Goal: Task Accomplishment & Management: Manage account settings

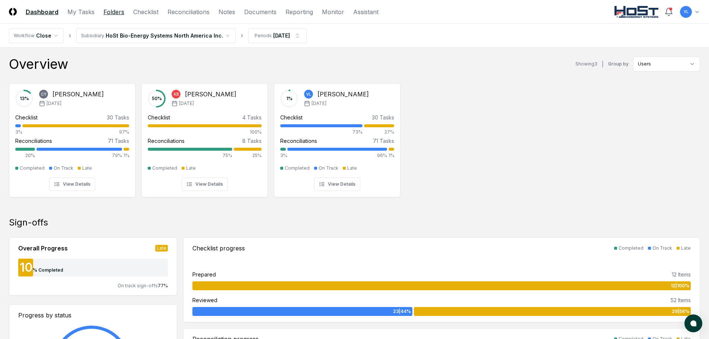
click at [115, 14] on link "Folders" at bounding box center [113, 11] width 21 height 9
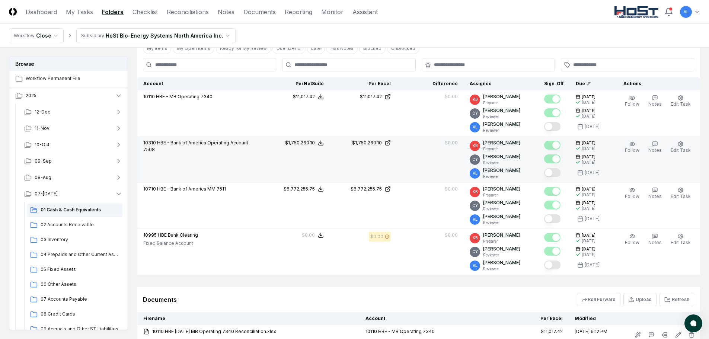
scroll to position [186, 0]
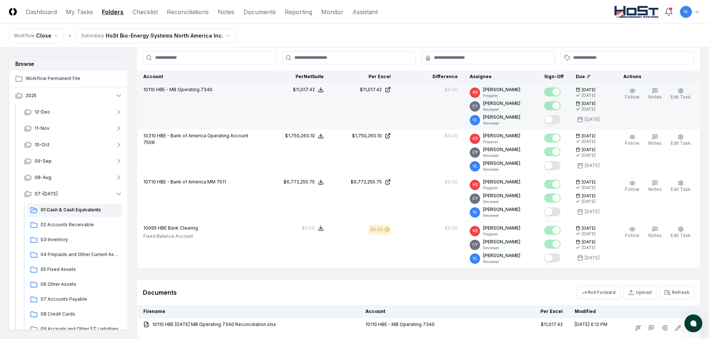
click at [557, 119] on button "Mark complete" at bounding box center [552, 119] width 16 height 9
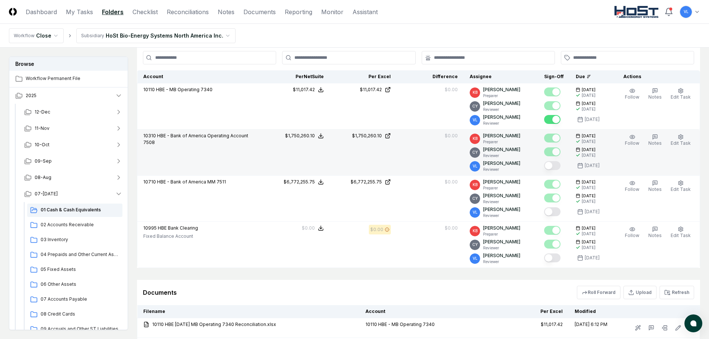
click at [556, 167] on button "Mark complete" at bounding box center [552, 165] width 16 height 9
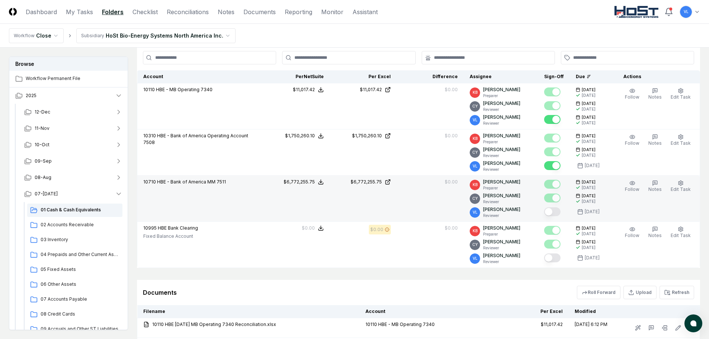
click at [557, 212] on button "Mark complete" at bounding box center [552, 211] width 16 height 9
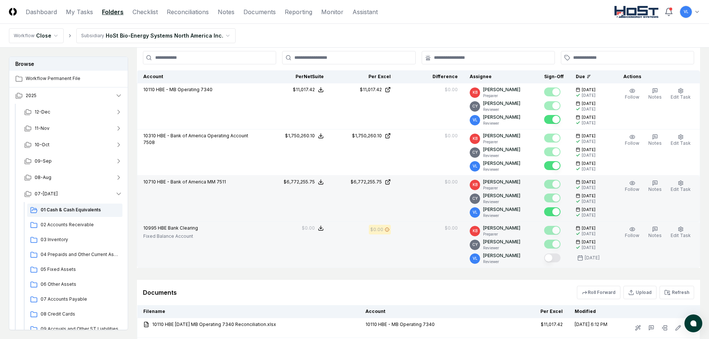
click at [559, 257] on button "Mark complete" at bounding box center [552, 257] width 16 height 9
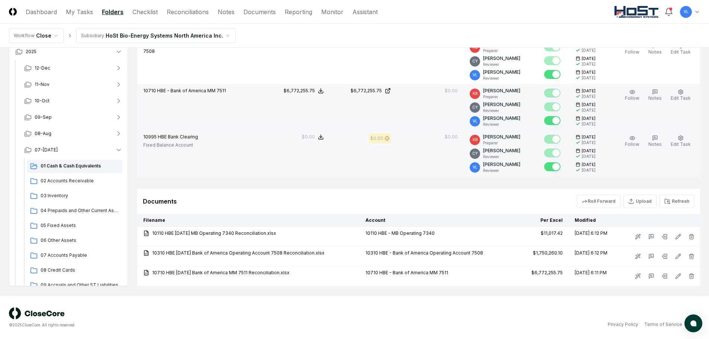
scroll to position [278, 0]
click at [80, 182] on span "02 Accounts Receivable" at bounding box center [80, 180] width 79 height 7
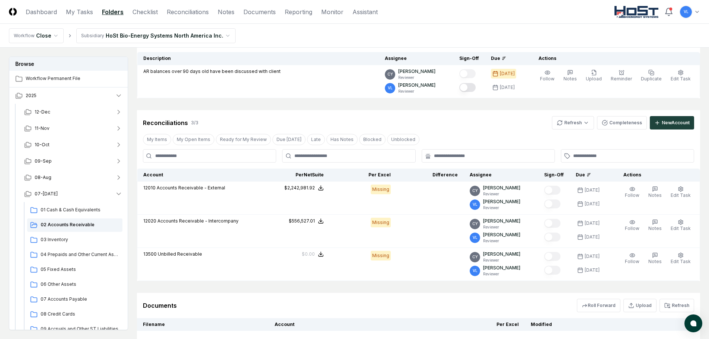
scroll to position [112, 0]
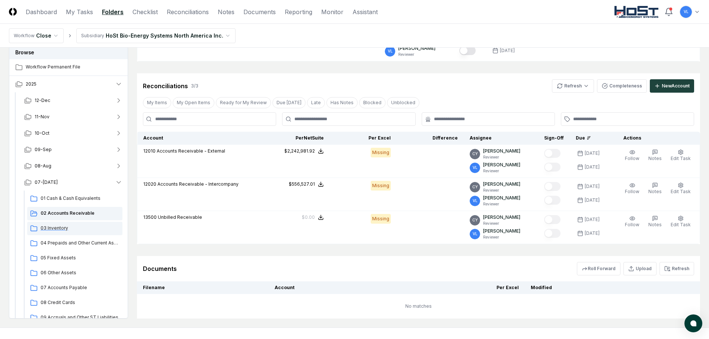
click at [58, 228] on span "03 Inventory" at bounding box center [80, 228] width 79 height 7
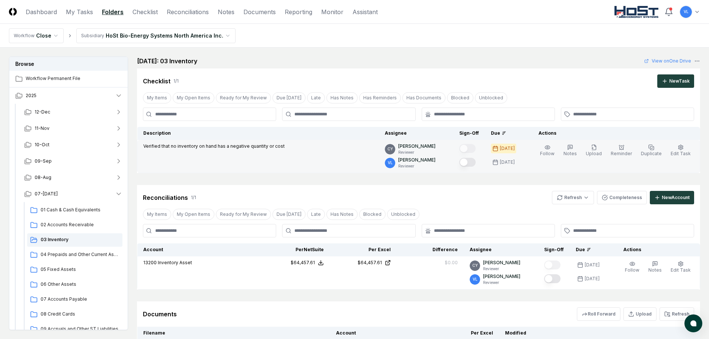
click at [476, 162] on button "Mark complete" at bounding box center [467, 162] width 16 height 9
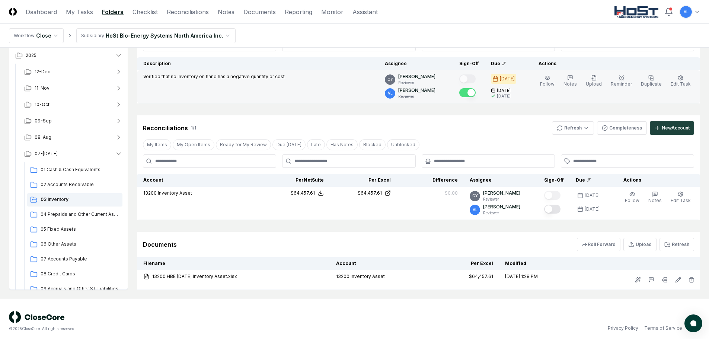
scroll to position [74, 0]
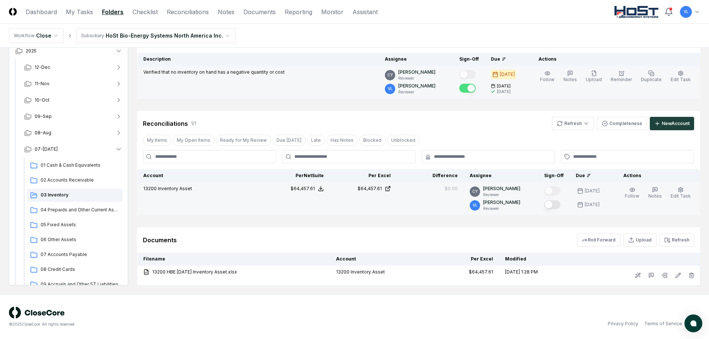
click at [557, 207] on button "Mark complete" at bounding box center [552, 204] width 16 height 9
click at [78, 211] on span "04 Prepaids and Other Current Assets" at bounding box center [80, 210] width 79 height 7
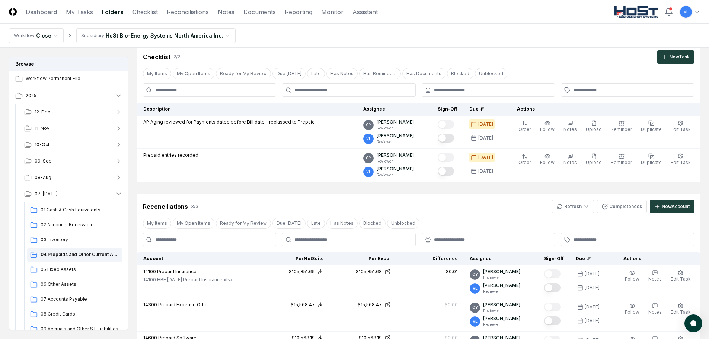
scroll to position [37, 0]
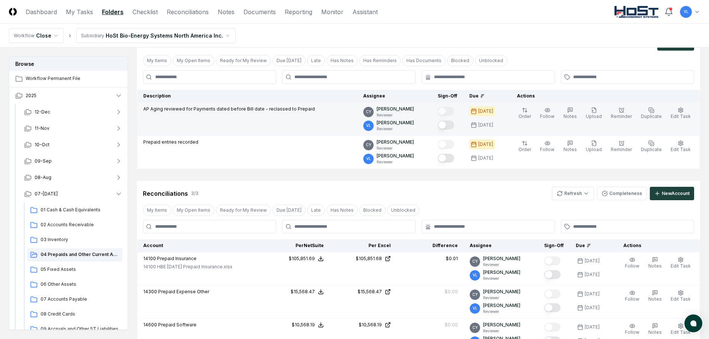
click at [453, 127] on button "Mark complete" at bounding box center [446, 125] width 16 height 9
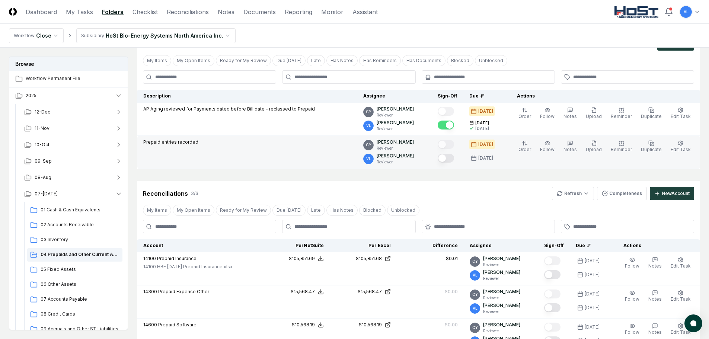
click at [454, 162] on button "Mark complete" at bounding box center [446, 158] width 16 height 9
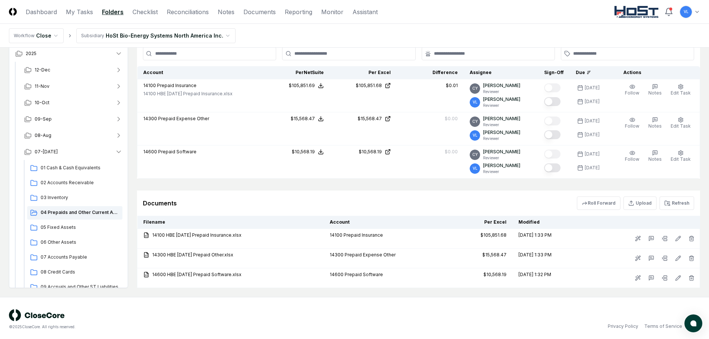
scroll to position [213, 0]
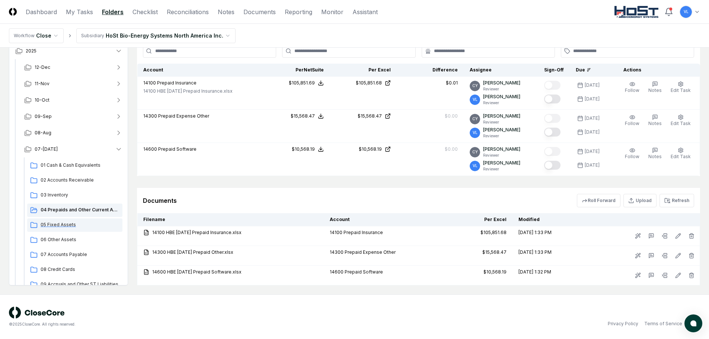
click at [71, 225] on span "05 Fixed Assets" at bounding box center [80, 224] width 79 height 7
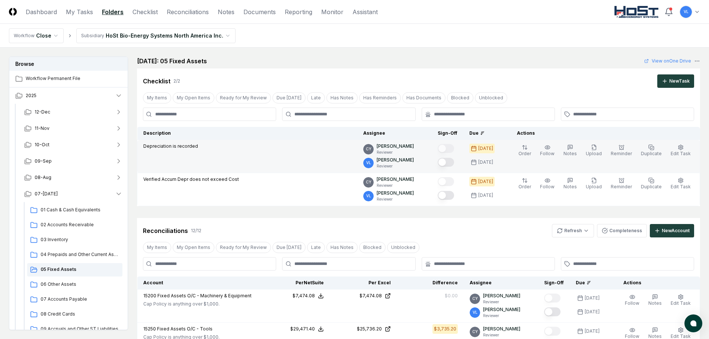
click at [448, 161] on button "Mark complete" at bounding box center [446, 162] width 16 height 9
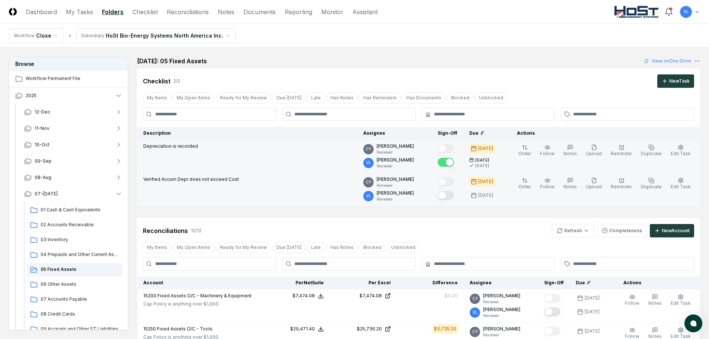
click at [452, 195] on button "Mark complete" at bounding box center [446, 195] width 16 height 9
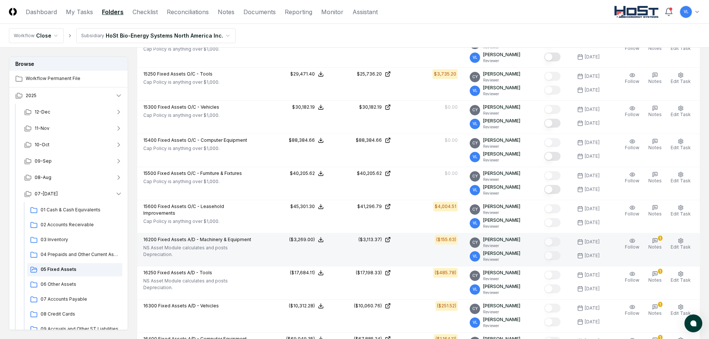
scroll to position [149, 0]
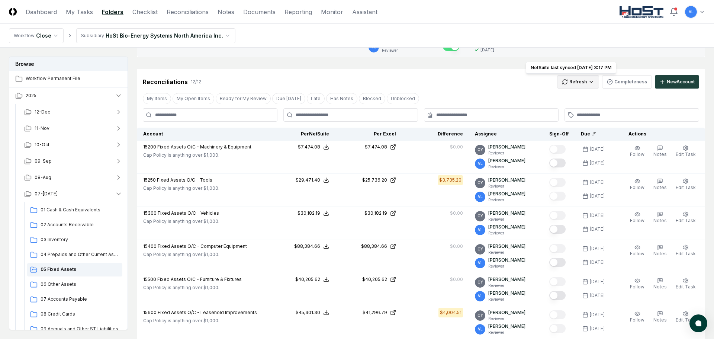
click at [573, 84] on html "CloseCore Dashboard My Tasks Folders Checklist Reconciliations Notes Documents …" at bounding box center [357, 319] width 714 height 937
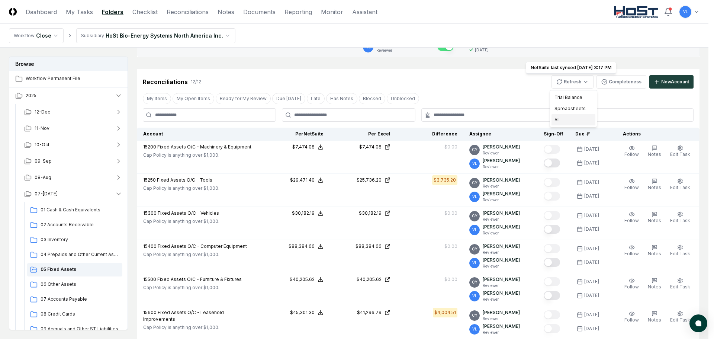
click at [565, 120] on div "All" at bounding box center [574, 119] width 44 height 11
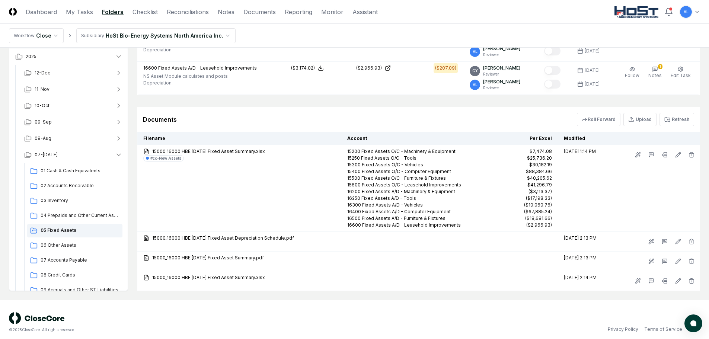
scroll to position [595, 0]
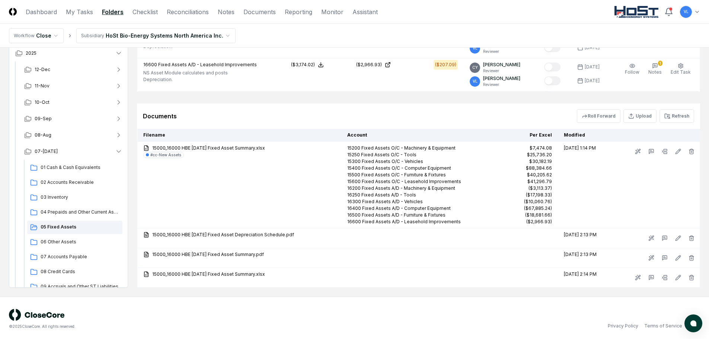
click at [544, 307] on div "© 2025 CloseCore. All rights reserved. Privacy Policy Terms of Service" at bounding box center [354, 319] width 709 height 45
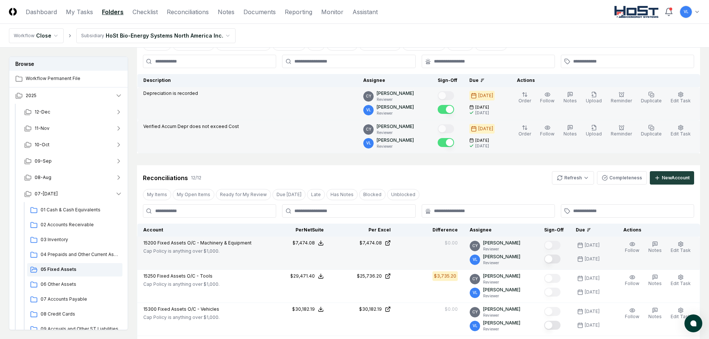
scroll to position [0, 0]
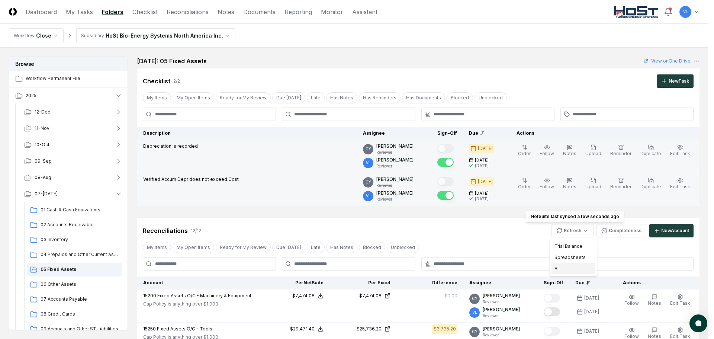
click at [561, 272] on div "All" at bounding box center [574, 268] width 44 height 11
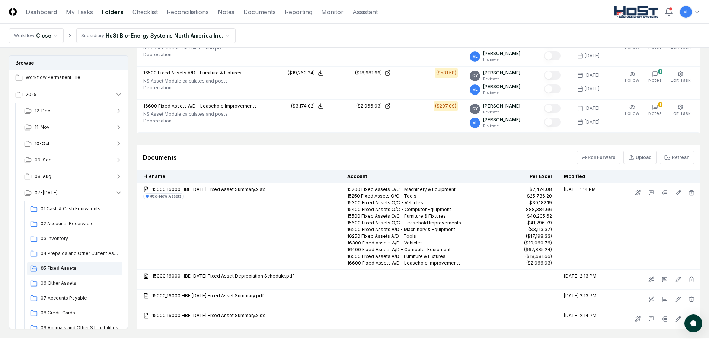
scroll to position [598, 0]
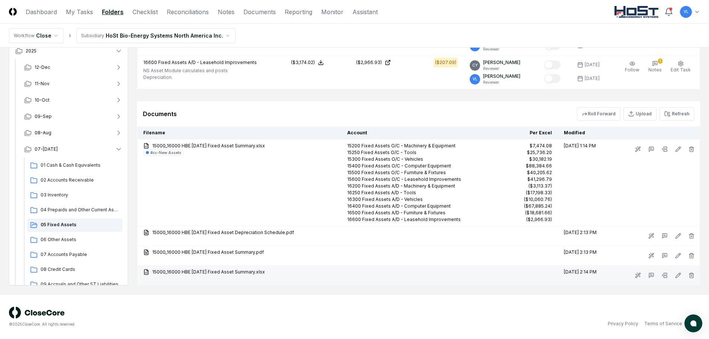
click at [528, 276] on td at bounding box center [524, 276] width 67 height 20
click at [636, 276] on icon at bounding box center [638, 275] width 6 height 6
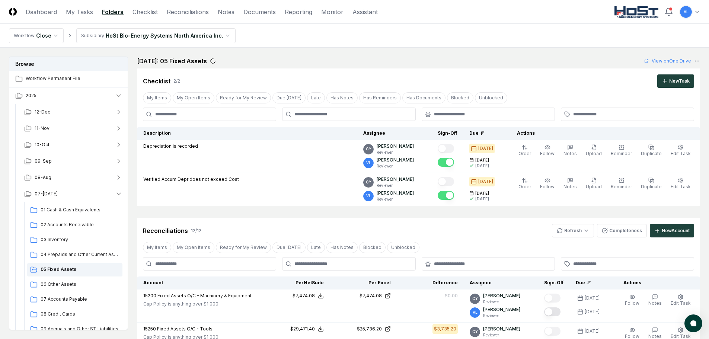
scroll to position [598, 0]
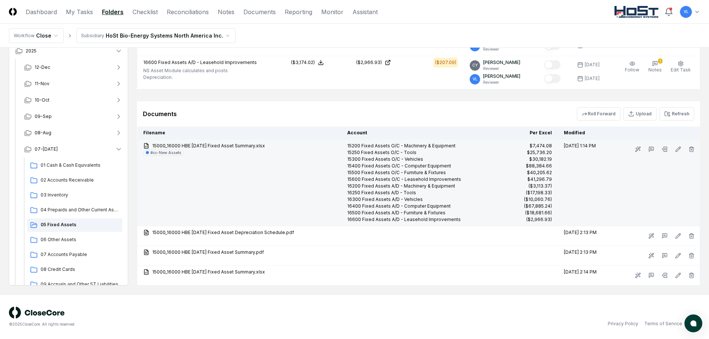
click at [652, 171] on td at bounding box center [655, 183] width 89 height 87
click at [223, 147] on link "15000_16000 HBE [DATE] Fixed Asset Summary.xlsx" at bounding box center [239, 146] width 192 height 7
click at [679, 149] on icon at bounding box center [678, 149] width 6 height 6
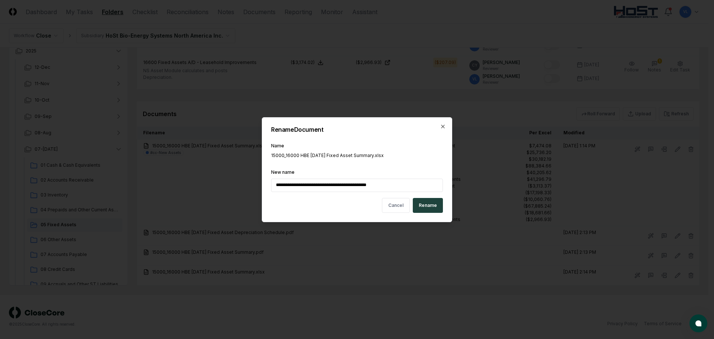
click at [326, 186] on input "**********" at bounding box center [357, 185] width 172 height 13
click at [327, 185] on input "**********" at bounding box center [357, 185] width 172 height 13
drag, startPoint x: 327, startPoint y: 185, endPoint x: 318, endPoint y: 185, distance: 8.6
click at [318, 185] on input "**********" at bounding box center [357, 185] width 172 height 13
click at [381, 185] on input "**********" at bounding box center [357, 185] width 172 height 13
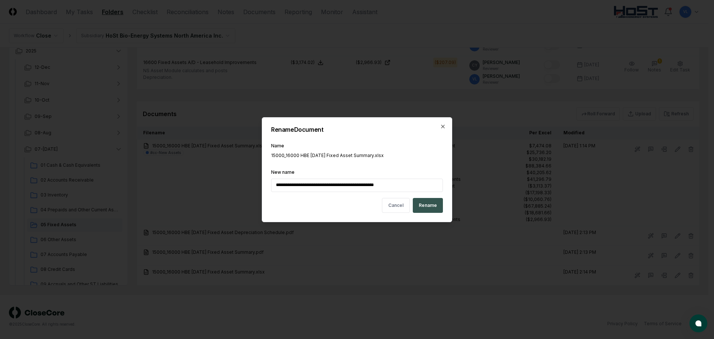
type input "**********"
click at [431, 207] on button "Rename" at bounding box center [428, 205] width 30 height 15
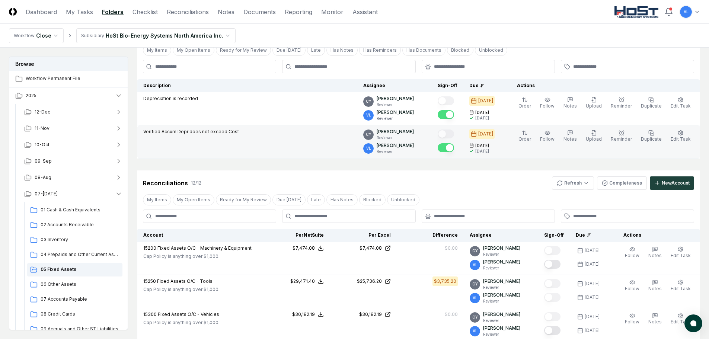
scroll to position [0, 0]
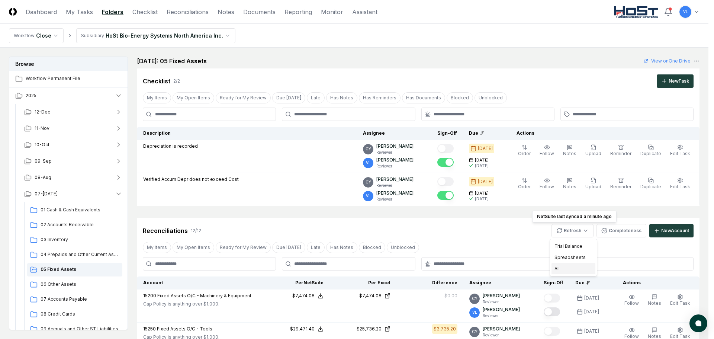
click at [561, 268] on div "All" at bounding box center [574, 268] width 44 height 11
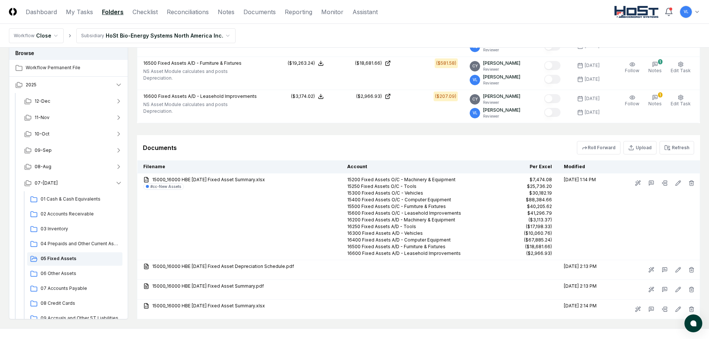
scroll to position [598, 0]
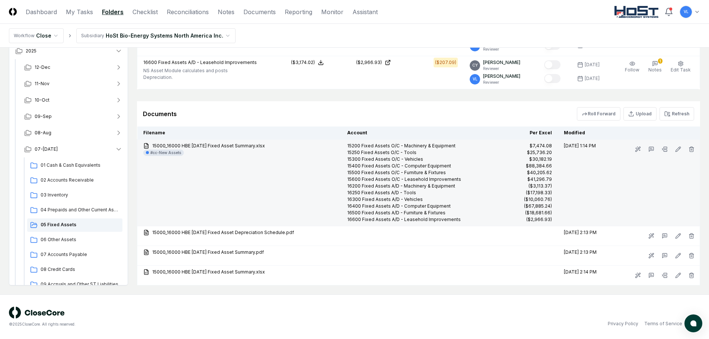
click at [160, 153] on div "#cc-New Assets" at bounding box center [165, 153] width 31 height 6
click at [148, 151] on div at bounding box center [147, 152] width 3 height 3
click at [689, 150] on icon "button" at bounding box center [691, 149] width 6 height 6
click at [691, 188] on button "Delete" at bounding box center [689, 191] width 27 height 15
click at [690, 193] on button "Delete" at bounding box center [689, 191] width 27 height 15
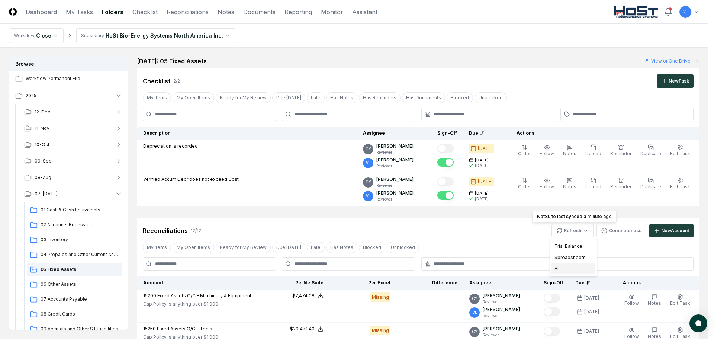
click at [568, 268] on div "All" at bounding box center [574, 268] width 44 height 11
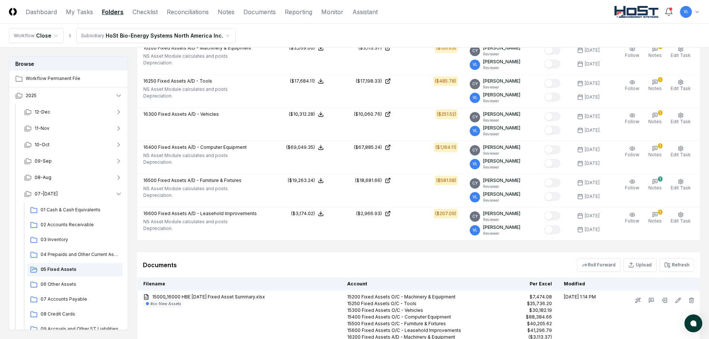
scroll to position [598, 0]
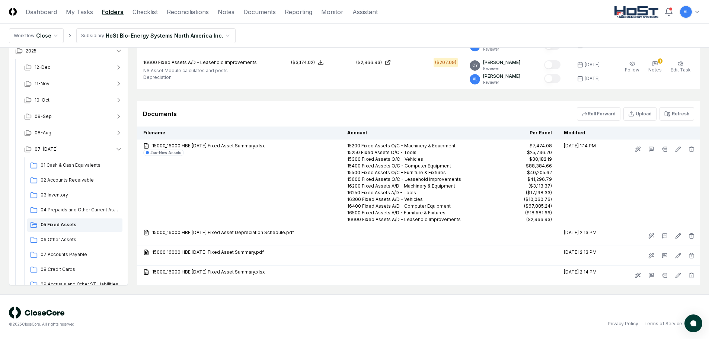
click at [522, 305] on div "© 2025 CloseCore. All rights reserved. Privacy Policy Terms of Service" at bounding box center [354, 316] width 709 height 45
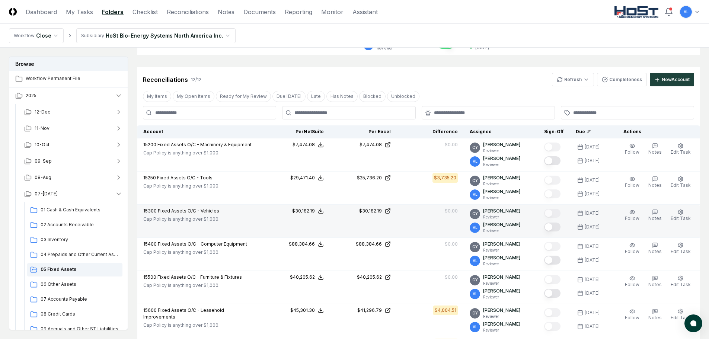
scroll to position [0, 0]
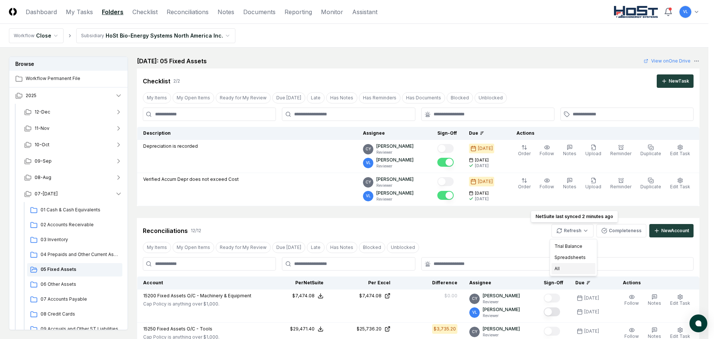
click at [562, 270] on div "All" at bounding box center [574, 268] width 44 height 11
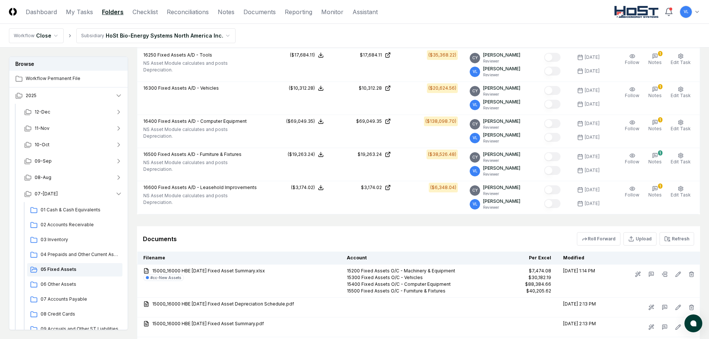
scroll to position [584, 0]
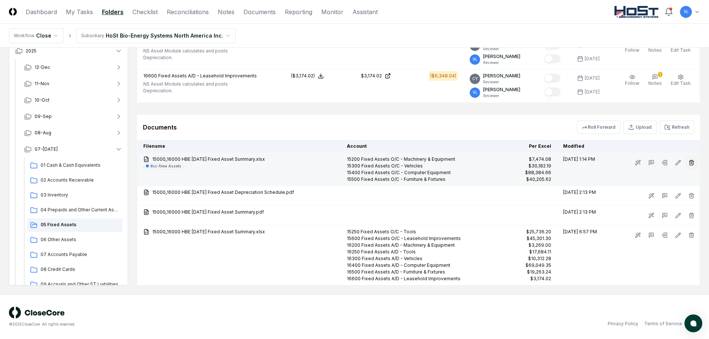
click at [690, 163] on icon "button" at bounding box center [690, 163] width 3 height 4
click at [687, 202] on button "Delete" at bounding box center [689, 204] width 27 height 15
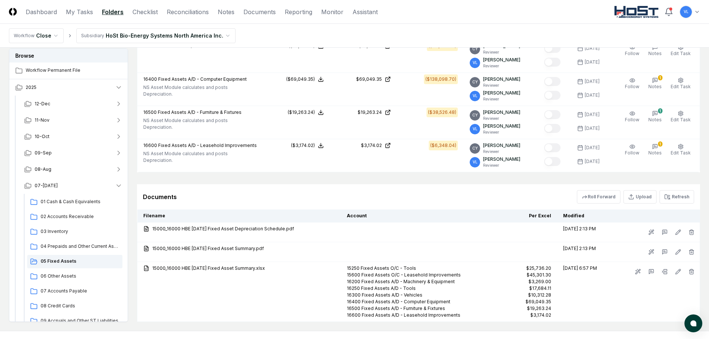
scroll to position [551, 0]
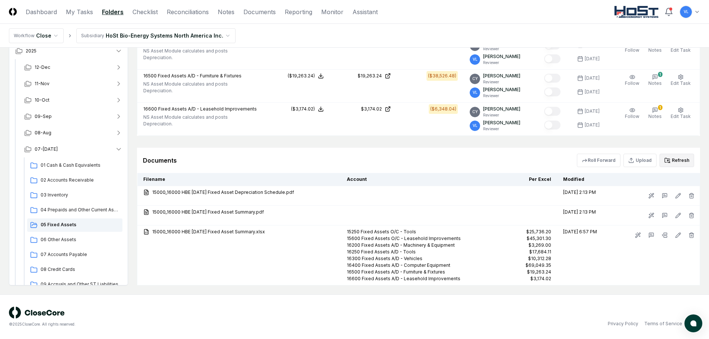
click at [679, 160] on button "Refresh" at bounding box center [676, 160] width 35 height 13
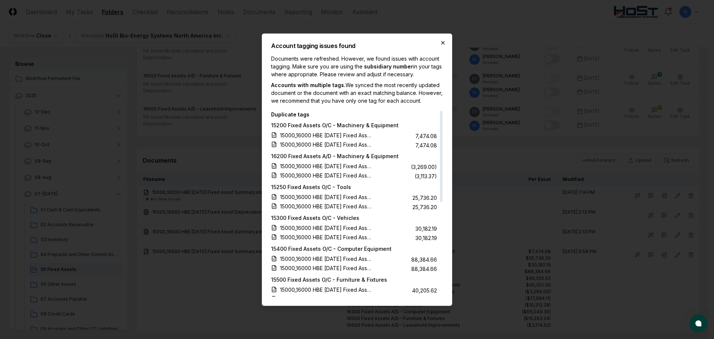
click at [445, 40] on icon "button" at bounding box center [443, 43] width 6 height 6
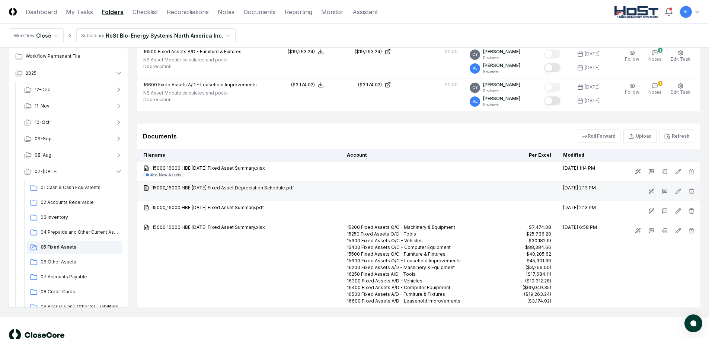
scroll to position [588, 0]
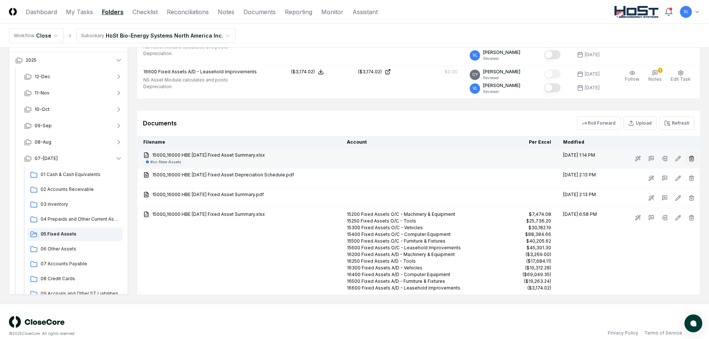
click at [689, 159] on icon "button" at bounding box center [691, 159] width 6 height 6
click at [681, 201] on button "Delete" at bounding box center [689, 200] width 27 height 15
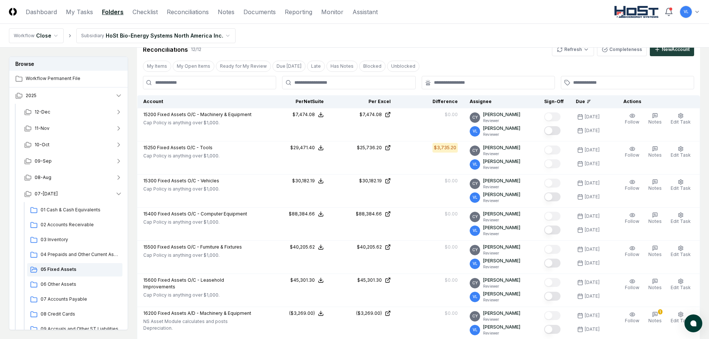
scroll to position [142, 0]
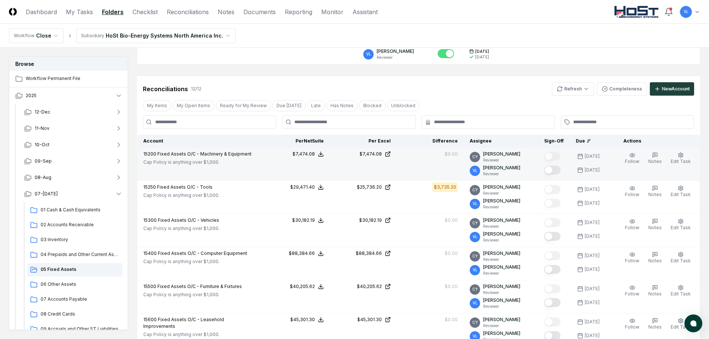
click at [553, 168] on button "Mark complete" at bounding box center [552, 170] width 16 height 9
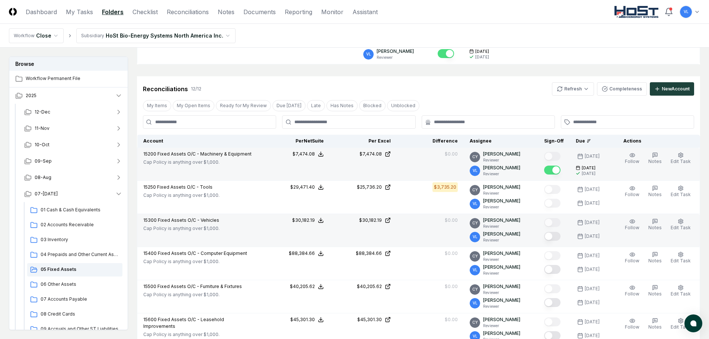
click at [554, 236] on button "Mark complete" at bounding box center [552, 236] width 16 height 9
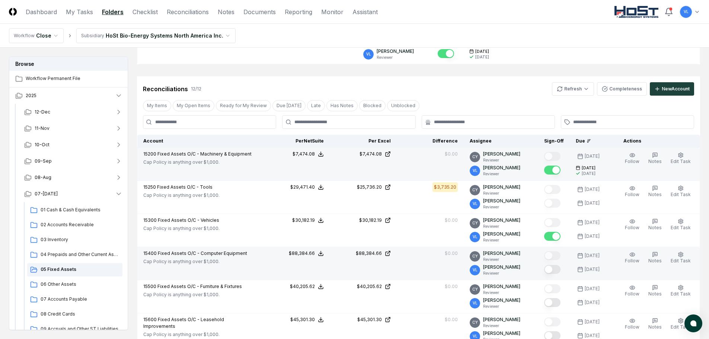
click at [557, 268] on button "Mark complete" at bounding box center [552, 269] width 16 height 9
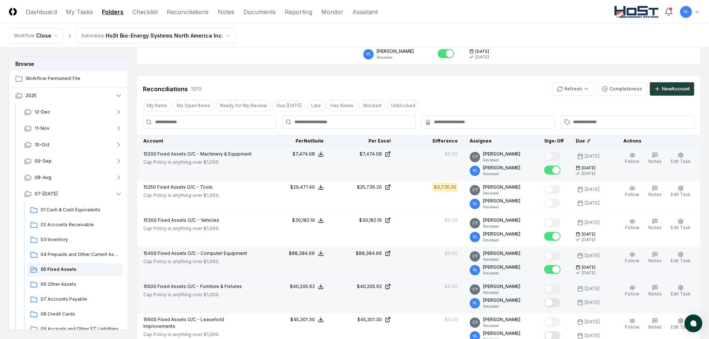
click at [558, 303] on button "Mark complete" at bounding box center [552, 302] width 16 height 9
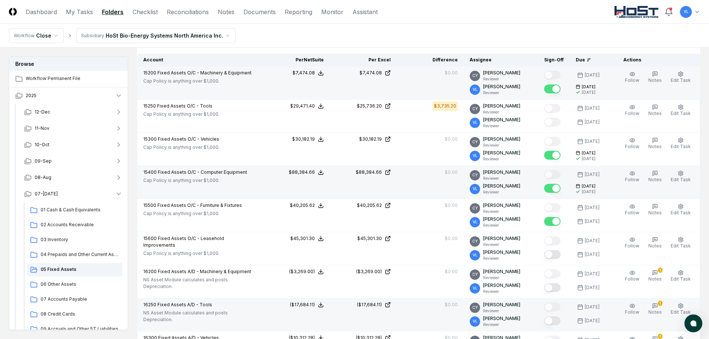
scroll to position [253, 0]
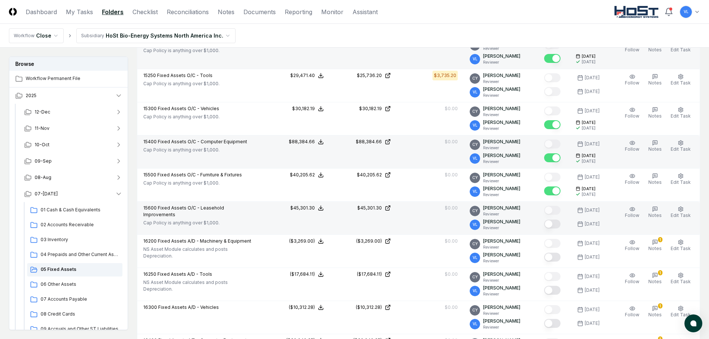
click at [556, 223] on button "Mark complete" at bounding box center [552, 224] width 16 height 9
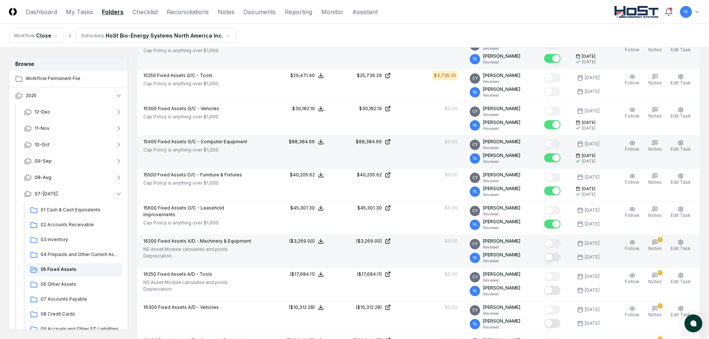
click at [555, 257] on button "Mark complete" at bounding box center [552, 257] width 16 height 9
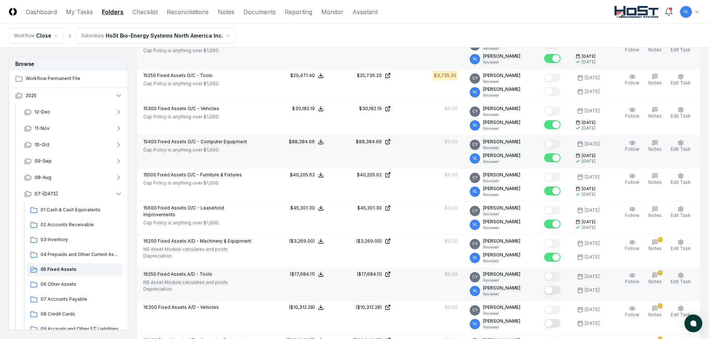
click at [560, 292] on button "Mark complete" at bounding box center [552, 290] width 16 height 9
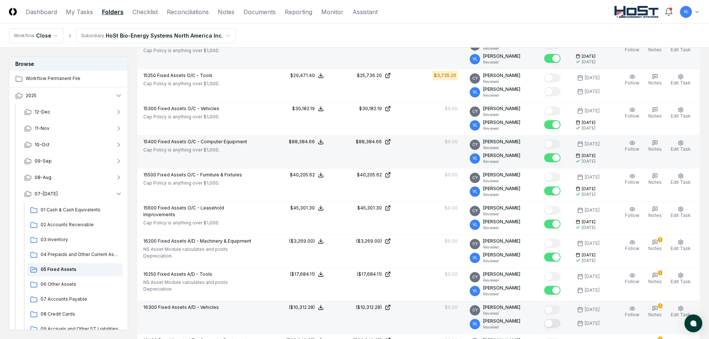
click at [556, 327] on button "Mark complete" at bounding box center [552, 323] width 16 height 9
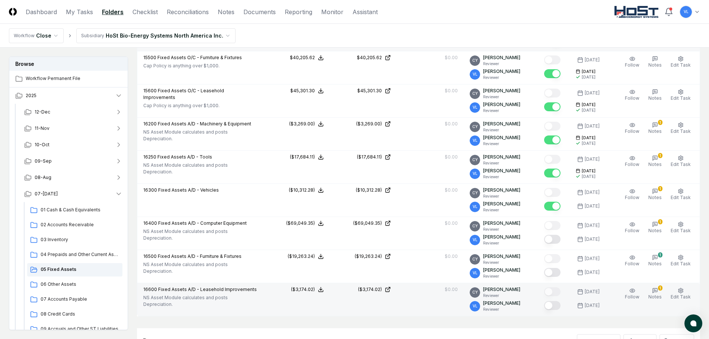
scroll to position [402, 0]
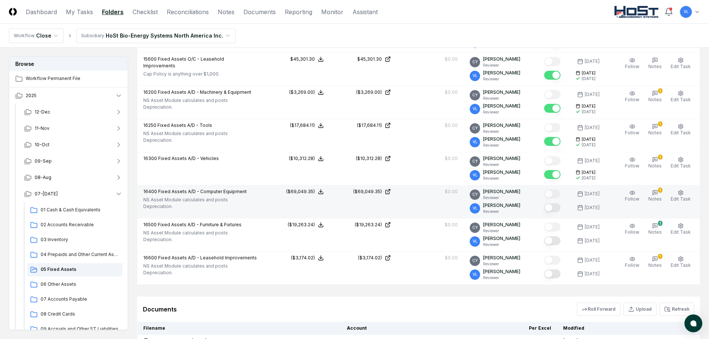
click at [554, 209] on button "Mark complete" at bounding box center [552, 207] width 16 height 9
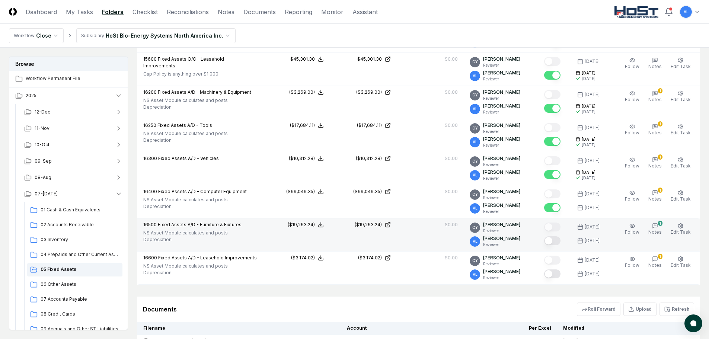
click at [559, 243] on button "Mark complete" at bounding box center [552, 240] width 16 height 9
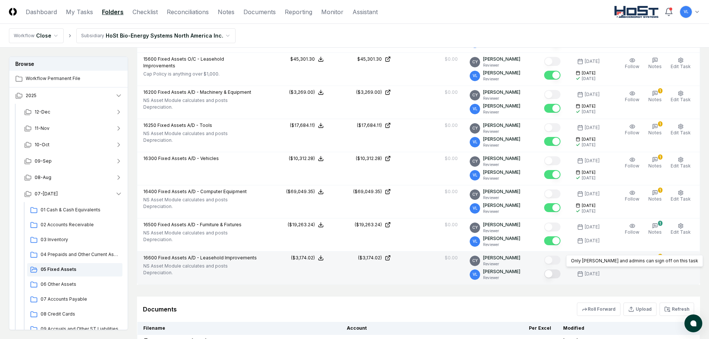
click at [559, 273] on button "Mark complete" at bounding box center [552, 273] width 16 height 9
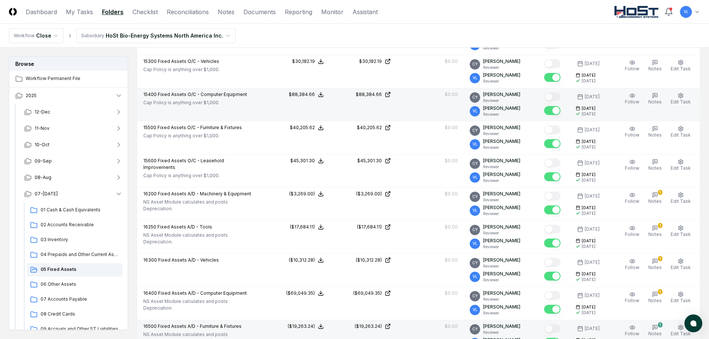
scroll to position [216, 0]
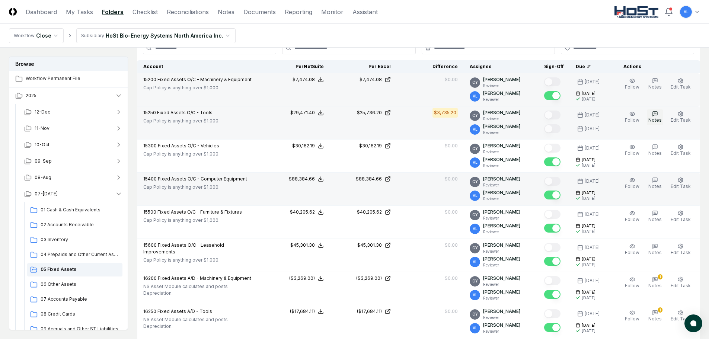
click at [657, 117] on button "Notes" at bounding box center [655, 117] width 16 height 16
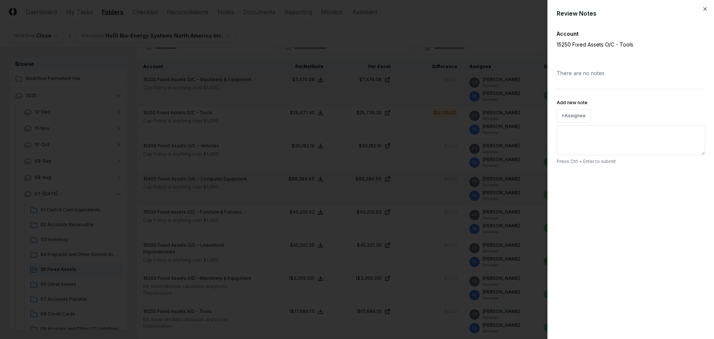
click at [619, 139] on textarea "Add new note" at bounding box center [631, 140] width 148 height 30
type textarea "**********"
click at [700, 179] on button "Submit" at bounding box center [691, 178] width 27 height 15
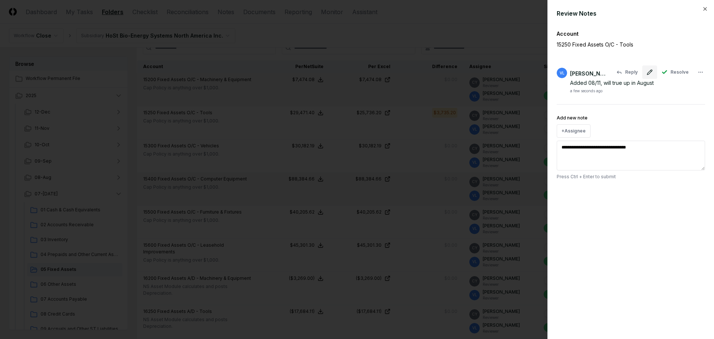
click at [650, 72] on icon at bounding box center [649, 72] width 5 height 5
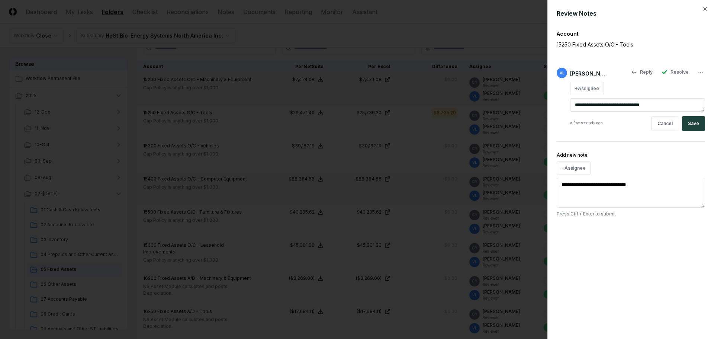
click at [656, 104] on textarea "**********" at bounding box center [637, 104] width 135 height 13
click at [627, 105] on textarea "**********" at bounding box center [637, 104] width 135 height 13
type textarea "**********"
click at [692, 123] on button "Save" at bounding box center [693, 123] width 23 height 15
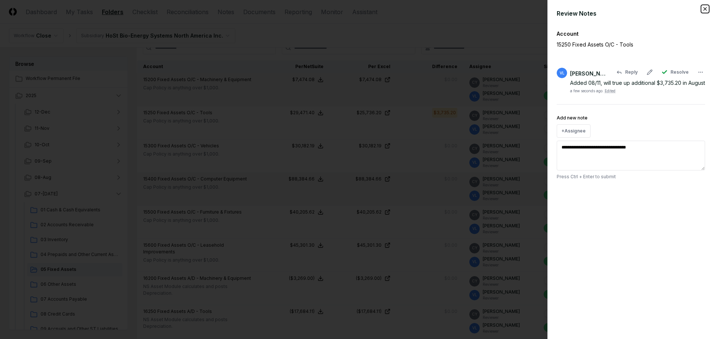
click at [705, 7] on icon "button" at bounding box center [706, 9] width 6 height 6
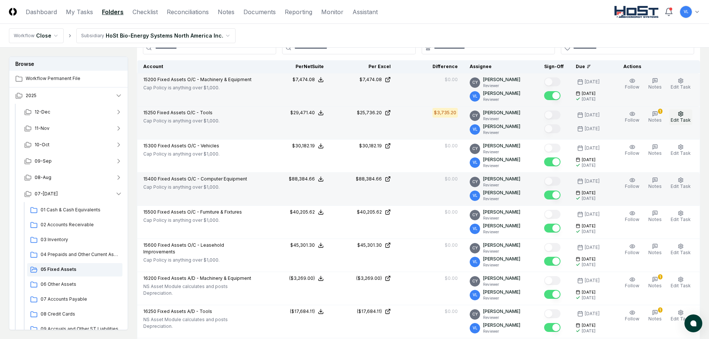
click at [679, 115] on icon "button" at bounding box center [681, 114] width 6 height 6
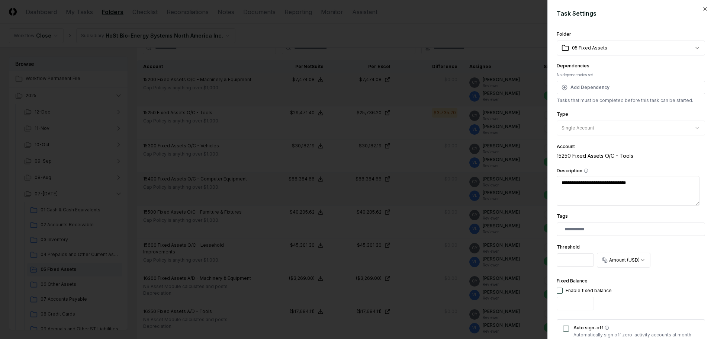
click at [699, 3] on div "**********" at bounding box center [631, 169] width 167 height 339
click at [703, 10] on icon "button" at bounding box center [706, 9] width 6 height 6
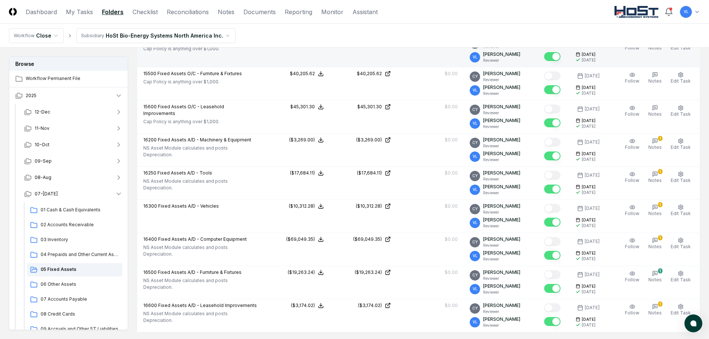
scroll to position [131, 0]
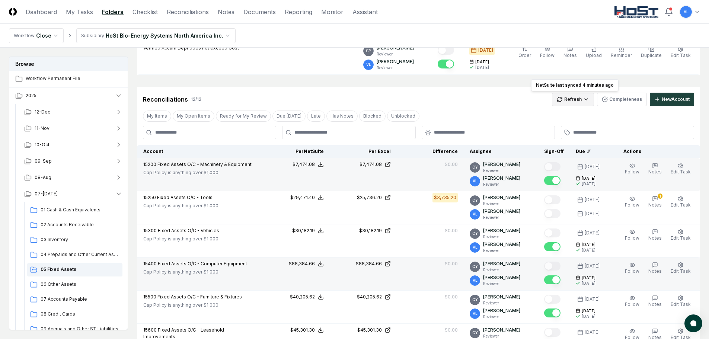
click at [570, 99] on html "CloseCore Dashboard My Tasks Folders Checklist Reconciliations Notes Documents …" at bounding box center [354, 327] width 709 height 917
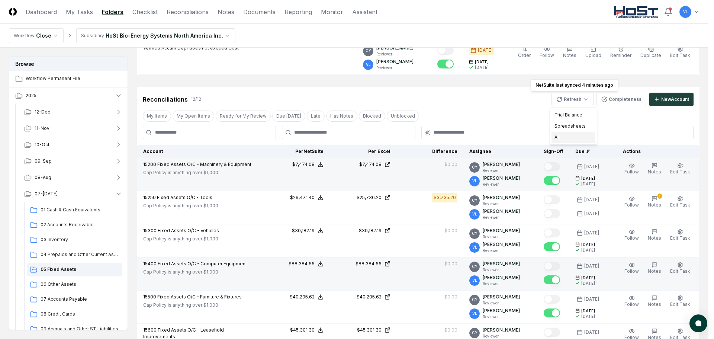
click at [563, 139] on div "All" at bounding box center [574, 137] width 44 height 11
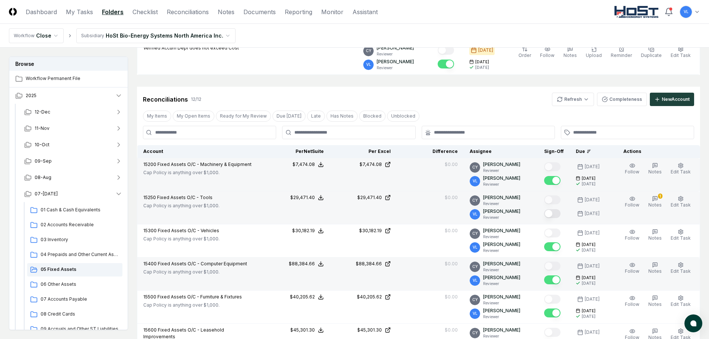
click at [559, 211] on button "Mark complete" at bounding box center [552, 213] width 16 height 9
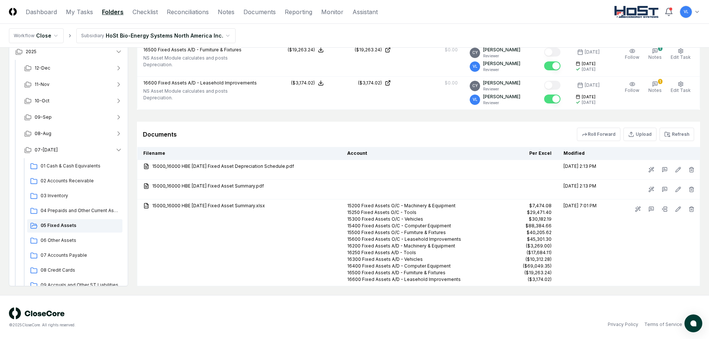
scroll to position [578, 0]
click at [79, 209] on span "04 Prepaids and Other Current Assets" at bounding box center [80, 210] width 79 height 7
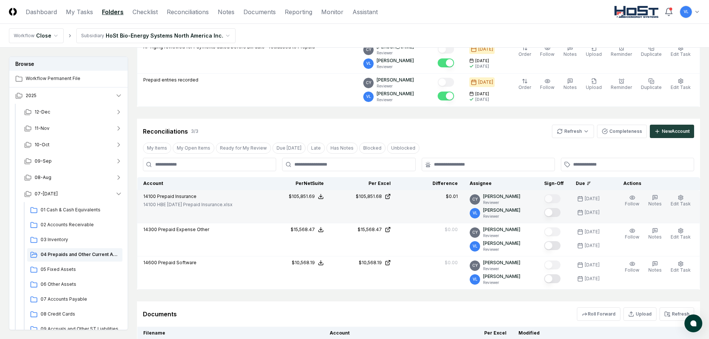
scroll to position [112, 0]
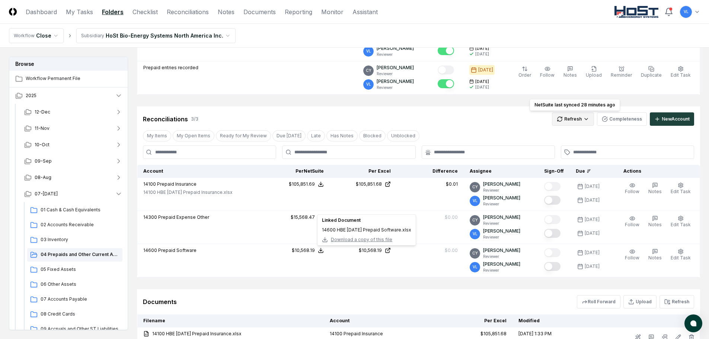
click at [577, 116] on html "CloseCore Dashboard My Tasks Folders Checklist Reconciliations Notes Documents …" at bounding box center [354, 164] width 709 height 552
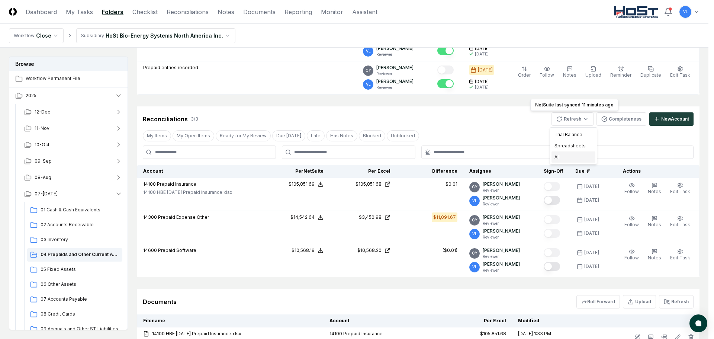
click at [572, 157] on div "All" at bounding box center [574, 156] width 44 height 11
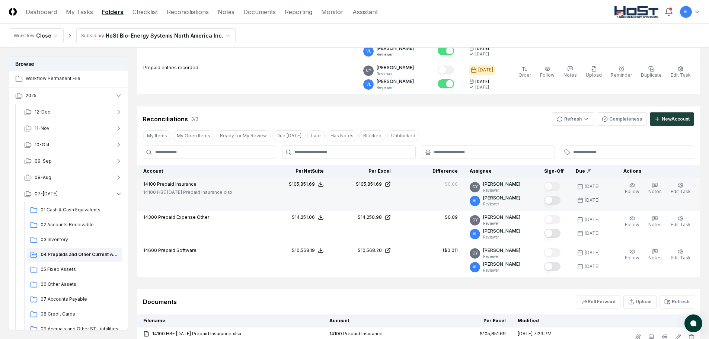
click at [555, 201] on button "Mark complete" at bounding box center [552, 200] width 16 height 9
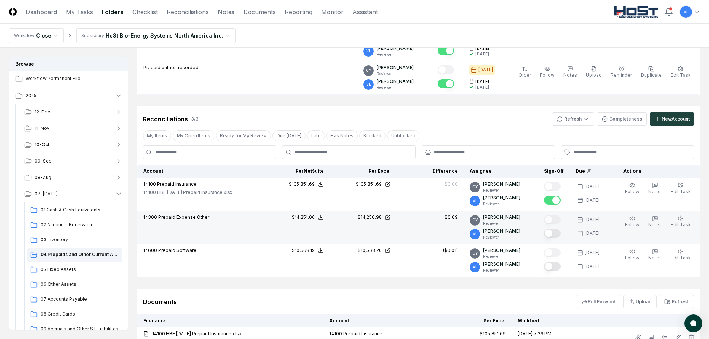
click at [557, 232] on button "Mark complete" at bounding box center [552, 233] width 16 height 9
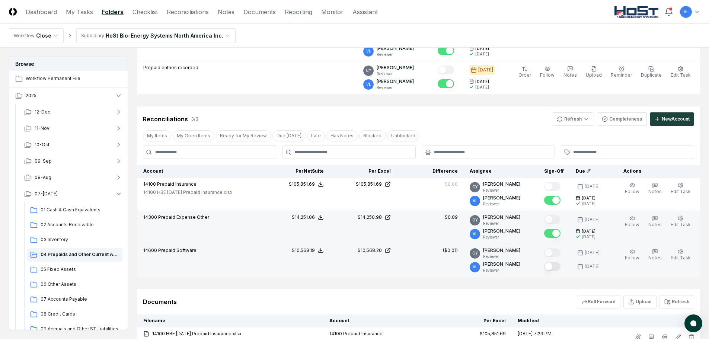
click at [559, 266] on button "Mark complete" at bounding box center [552, 266] width 16 height 9
click at [680, 252] on circle "button" at bounding box center [680, 251] width 1 height 1
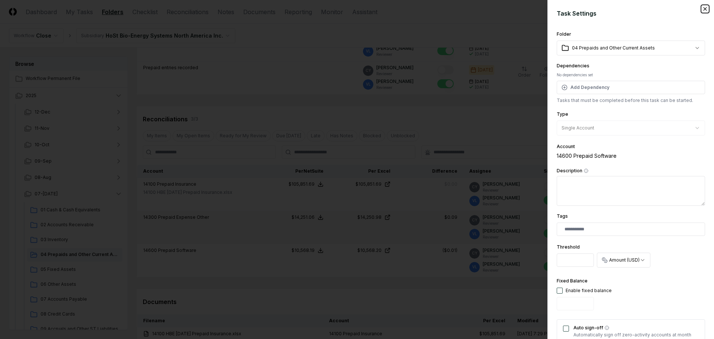
click at [703, 8] on icon "button" at bounding box center [706, 9] width 6 height 6
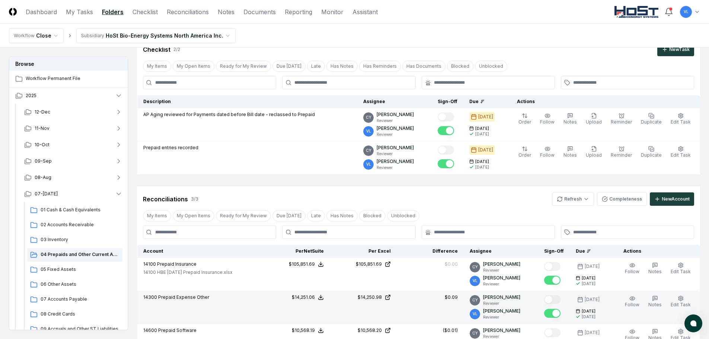
scroll to position [74, 0]
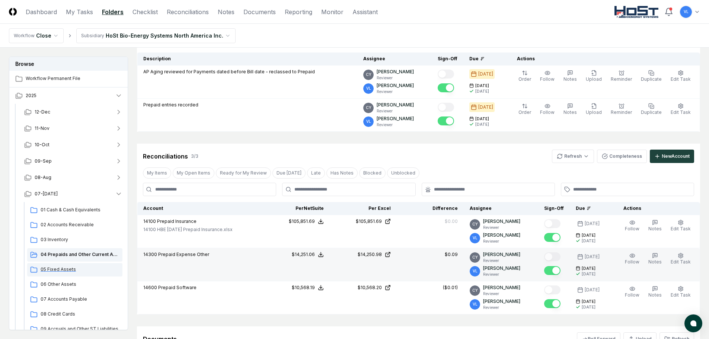
click at [58, 268] on span "05 Fixed Assets" at bounding box center [80, 269] width 79 height 7
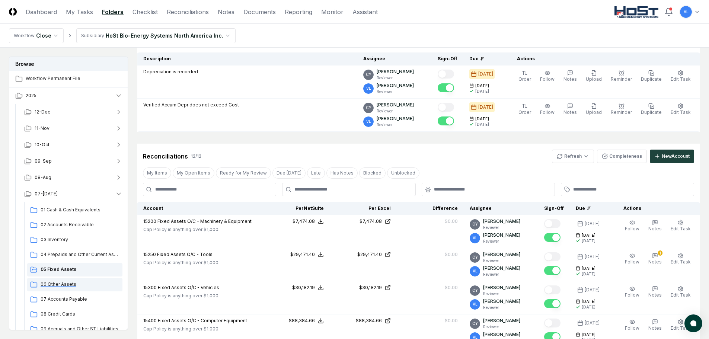
scroll to position [0, 0]
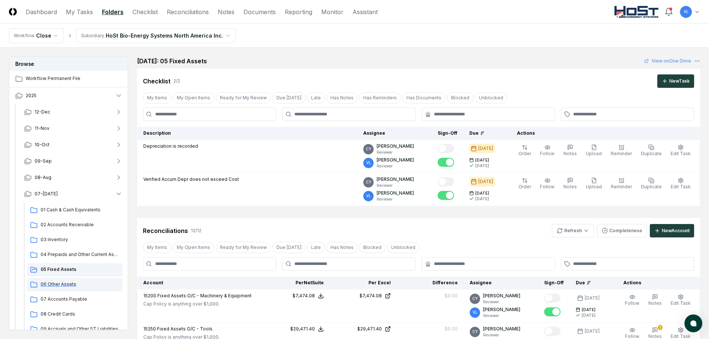
click at [58, 284] on span "06 Other Assets" at bounding box center [80, 284] width 79 height 7
